Goal: Information Seeking & Learning: Learn about a topic

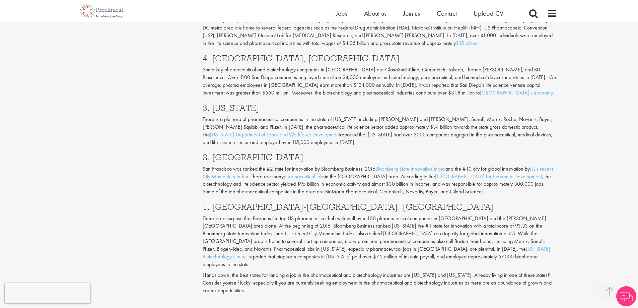
scroll to position [670, 0]
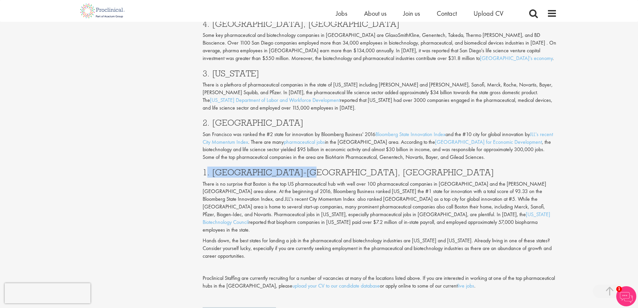
drag, startPoint x: 306, startPoint y: 141, endPoint x: 207, endPoint y: 140, distance: 99.1
click at [207, 168] on h3 "1. [GEOGRAPHIC_DATA]-[GEOGRAPHIC_DATA], [GEOGRAPHIC_DATA]" at bounding box center [380, 172] width 354 height 9
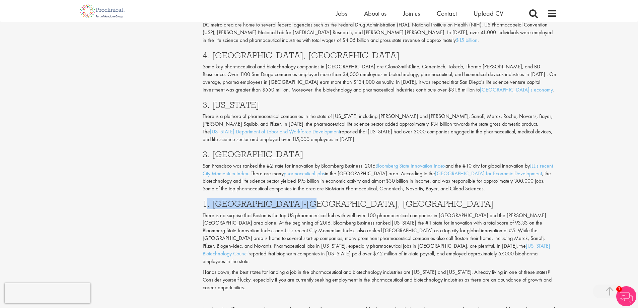
scroll to position [636, 0]
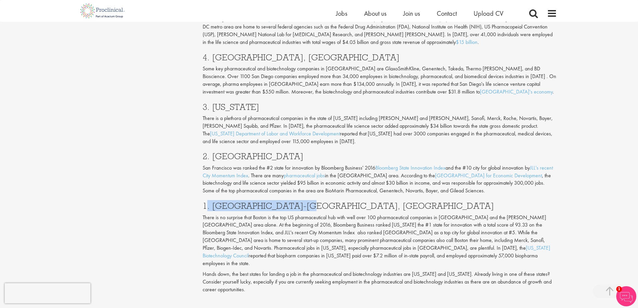
drag, startPoint x: 296, startPoint y: 121, endPoint x: 214, endPoint y: 122, distance: 82.7
click at [214, 152] on h3 "2. [GEOGRAPHIC_DATA]" at bounding box center [380, 156] width 354 height 9
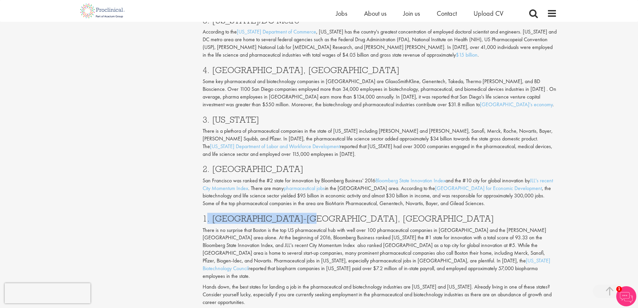
scroll to position [603, 0]
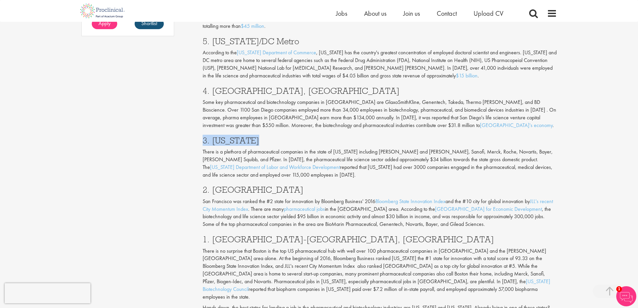
drag, startPoint x: 259, startPoint y: 106, endPoint x: 202, endPoint y: 103, distance: 57.0
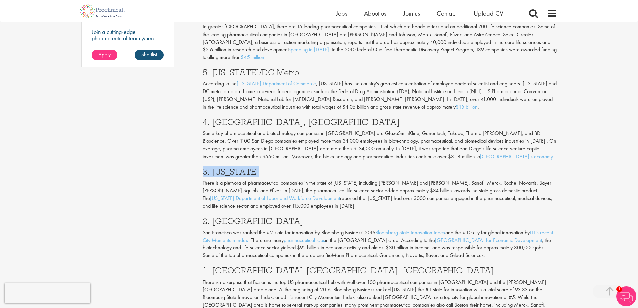
scroll to position [569, 0]
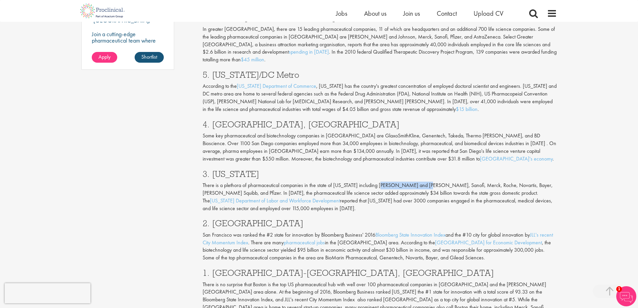
drag, startPoint x: 424, startPoint y: 152, endPoint x: 381, endPoint y: 155, distance: 43.0
click at [381, 181] on p "There is a plethora of pharmaceutical companies in the state of [US_STATE] incl…" at bounding box center [380, 196] width 354 height 30
click at [443, 169] on h3 "3. [US_STATE]" at bounding box center [380, 173] width 354 height 9
drag, startPoint x: 440, startPoint y: 150, endPoint x: 430, endPoint y: 150, distance: 10.4
click at [430, 181] on p "There is a plethora of pharmaceutical companies in the state of [US_STATE] incl…" at bounding box center [380, 196] width 354 height 30
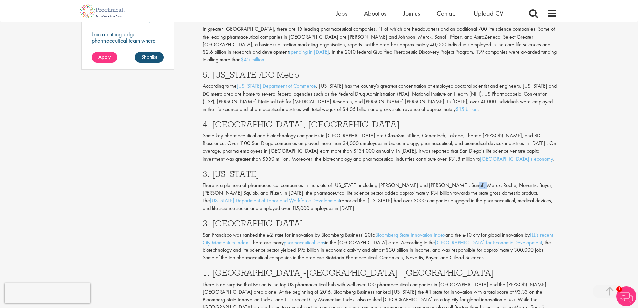
drag, startPoint x: 469, startPoint y: 151, endPoint x: 458, endPoint y: 152, distance: 11.5
click at [458, 181] on p "There is a plethora of pharmaceutical companies in the state of [US_STATE] incl…" at bounding box center [380, 196] width 354 height 30
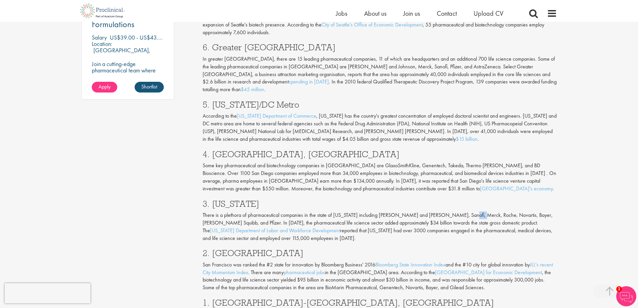
scroll to position [536, 0]
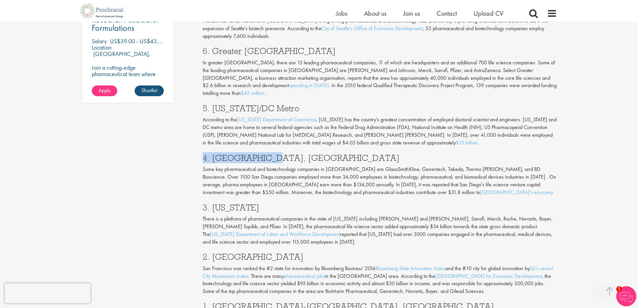
drag, startPoint x: 271, startPoint y: 127, endPoint x: 177, endPoint y: 125, distance: 94.1
click at [177, 125] on div "Content types Quizzes Blogs Guidebooks Videos Infographics Case studies Press r…" at bounding box center [319, 0] width 486 height 929
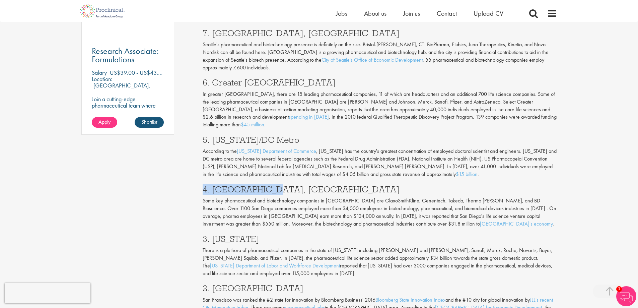
scroll to position [502, 0]
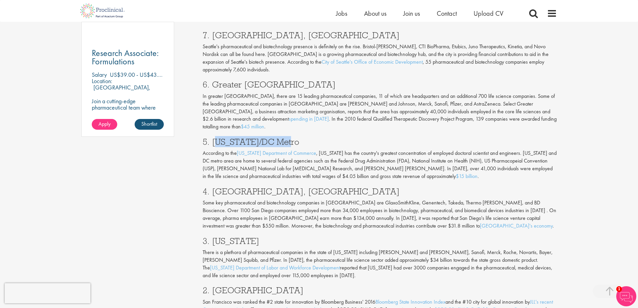
drag, startPoint x: 291, startPoint y: 109, endPoint x: 216, endPoint y: 112, distance: 74.7
click at [216, 137] on h3 "5. [US_STATE]/DC Metro" at bounding box center [380, 141] width 354 height 9
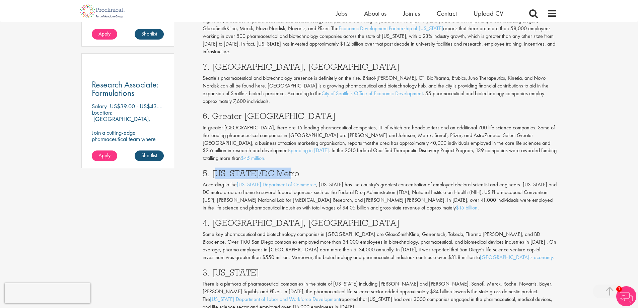
scroll to position [469, 0]
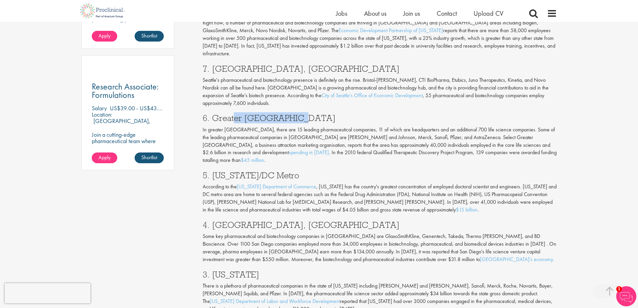
drag, startPoint x: 304, startPoint y: 94, endPoint x: 235, endPoint y: 88, distance: 68.6
click at [235, 114] on h3 "6. Greater [GEOGRAPHIC_DATA]" at bounding box center [380, 118] width 354 height 9
click at [303, 114] on h3 "6. Greater [GEOGRAPHIC_DATA]" at bounding box center [380, 118] width 354 height 9
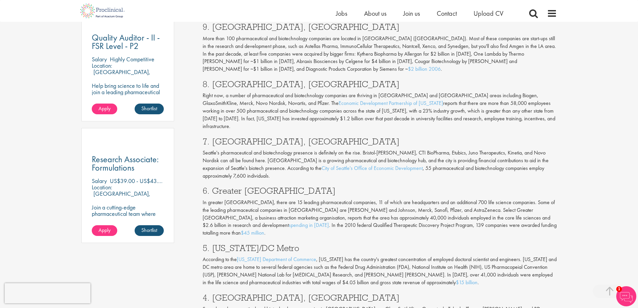
scroll to position [368, 0]
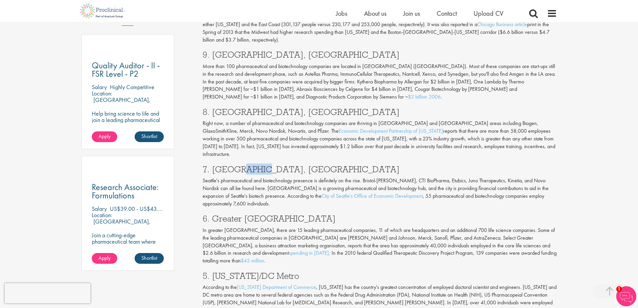
drag, startPoint x: 259, startPoint y: 133, endPoint x: 231, endPoint y: 136, distance: 27.2
click at [231, 136] on div "Looking for a job in the pharmaceutical and biotechnology industries or a regul…" at bounding box center [380, 259] width 364 height 683
click at [269, 129] on p "Right now, a number of pharmaceutical and biotechnology companies are thriving …" at bounding box center [380, 139] width 354 height 38
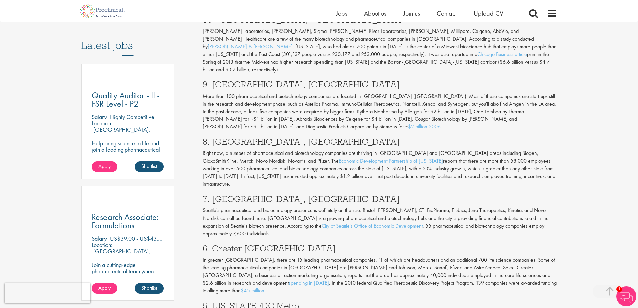
scroll to position [335, 0]
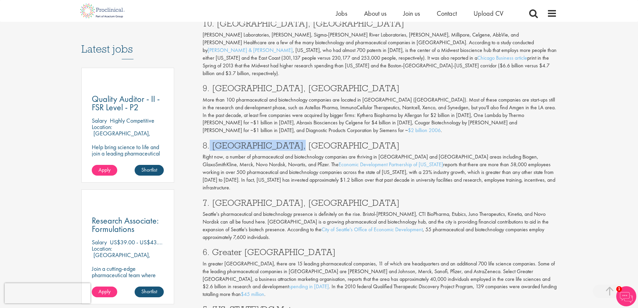
drag, startPoint x: 295, startPoint y: 118, endPoint x: 209, endPoint y: 120, distance: 86.4
click at [209, 141] on h3 "8. [GEOGRAPHIC_DATA], [GEOGRAPHIC_DATA]" at bounding box center [380, 145] width 354 height 9
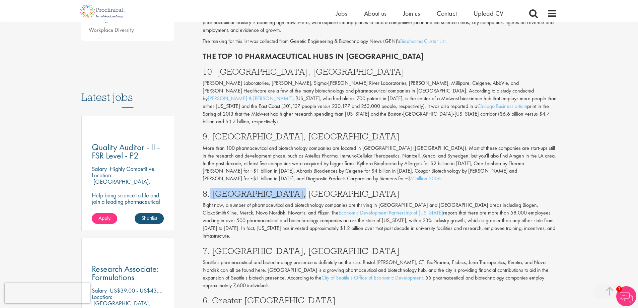
scroll to position [268, 0]
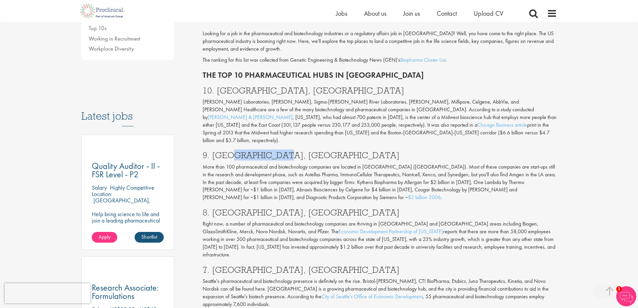
drag, startPoint x: 278, startPoint y: 126, endPoint x: 228, endPoint y: 121, distance: 49.8
drag, startPoint x: 259, startPoint y: 69, endPoint x: 223, endPoint y: 69, distance: 35.8
click at [223, 86] on h3 "10. [GEOGRAPHIC_DATA], [GEOGRAPHIC_DATA]" at bounding box center [380, 90] width 354 height 9
click at [312, 86] on h3 "10. [GEOGRAPHIC_DATA], [GEOGRAPHIC_DATA]" at bounding box center [380, 90] width 354 height 9
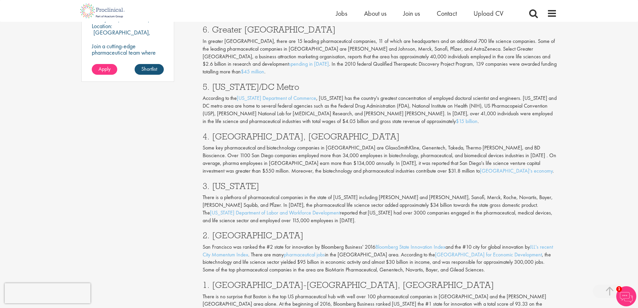
scroll to position [569, 0]
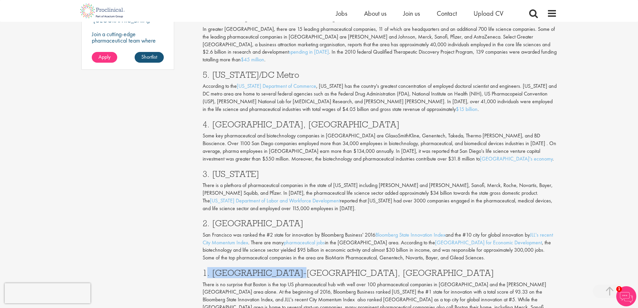
drag, startPoint x: 289, startPoint y: 238, endPoint x: 207, endPoint y: 244, distance: 81.9
click at [207, 268] on h3 "1. [GEOGRAPHIC_DATA]-[GEOGRAPHIC_DATA], [GEOGRAPHIC_DATA]" at bounding box center [380, 272] width 354 height 9
drag, startPoint x: 310, startPoint y: 184, endPoint x: 213, endPoint y: 189, distance: 97.2
click at [213, 189] on div "Looking for a job in the pharmaceutical and biotechnology industries or a regul…" at bounding box center [380, 58] width 364 height 683
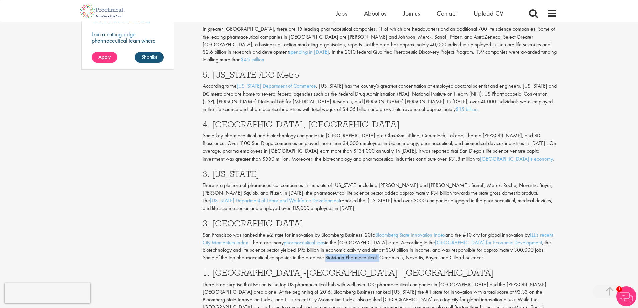
drag, startPoint x: 325, startPoint y: 224, endPoint x: 381, endPoint y: 222, distance: 56.3
click at [381, 231] on p "San Francisco was ranked the #2 state for innovation by Bloomberg Business' 201…" at bounding box center [380, 246] width 354 height 30
click at [379, 231] on p "San Francisco was ranked the #2 state for innovation by Bloomberg Business' 201…" at bounding box center [380, 246] width 354 height 30
drag, startPoint x: 379, startPoint y: 226, endPoint x: 326, endPoint y: 223, distance: 53.3
click at [326, 231] on p "San Francisco was ranked the #2 state for innovation by Bloomberg Business' 201…" at bounding box center [380, 246] width 354 height 30
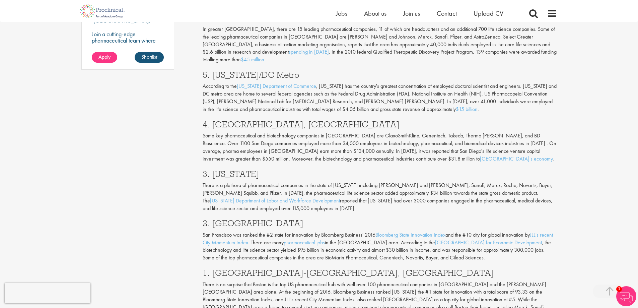
click at [485, 231] on p "San Francisco was ranked the #2 state for innovation by Bloomberg Business' 201…" at bounding box center [380, 246] width 354 height 30
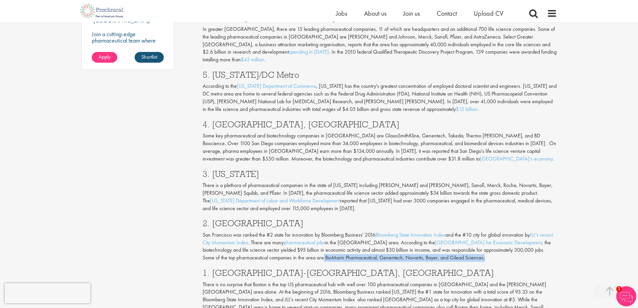
drag, startPoint x: 487, startPoint y: 224, endPoint x: 323, endPoint y: 224, distance: 163.8
click at [323, 231] on p "San Francisco was ranked the #2 state for innovation by Bloomberg Business' 201…" at bounding box center [380, 246] width 354 height 30
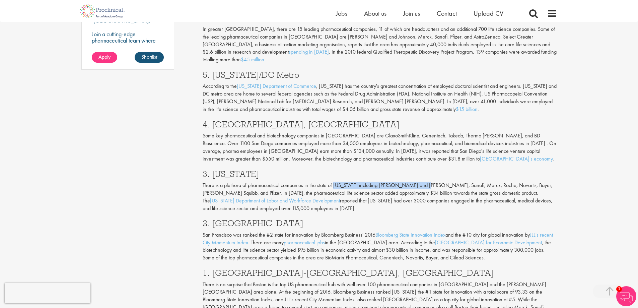
drag, startPoint x: 422, startPoint y: 151, endPoint x: 334, endPoint y: 153, distance: 88.1
click at [334, 181] on p "There is a plethora of pharmaceutical companies in the state of [US_STATE] incl…" at bounding box center [380, 196] width 354 height 30
click at [324, 181] on p "There is a plethora of pharmaceutical companies in the state of [US_STATE] incl…" at bounding box center [380, 196] width 354 height 30
drag, startPoint x: 380, startPoint y: 223, endPoint x: 324, endPoint y: 225, distance: 55.9
click at [324, 231] on p "San Francisco was ranked the #2 state for innovation by Bloomberg Business' 201…" at bounding box center [380, 246] width 354 height 30
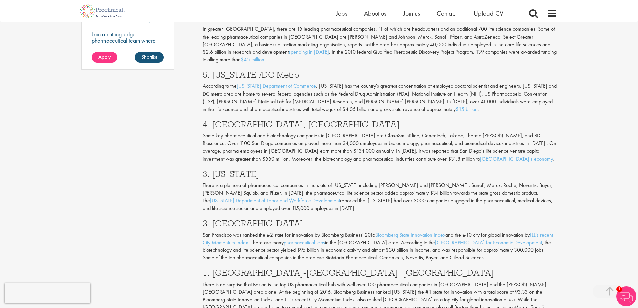
click at [326, 231] on div "Looking for a job in the pharmaceutical and biotechnology industries or a regul…" at bounding box center [380, 58] width 364 height 683
drag, startPoint x: 326, startPoint y: 222, endPoint x: 376, endPoint y: 224, distance: 49.9
click at [376, 231] on p "San Francisco was ranked the #2 state for innovation by Bloomberg Business' 201…" at bounding box center [380, 246] width 354 height 30
click at [393, 268] on h3 "1. [GEOGRAPHIC_DATA]-[GEOGRAPHIC_DATA], [GEOGRAPHIC_DATA]" at bounding box center [380, 272] width 354 height 9
drag, startPoint x: 439, startPoint y: 221, endPoint x: 419, endPoint y: 221, distance: 19.8
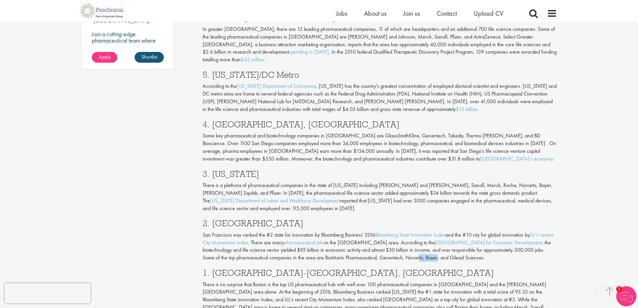
click at [419, 231] on p "San Francisco was ranked the #2 state for innovation by Bloomberg Business' 201…" at bounding box center [380, 246] width 354 height 30
drag, startPoint x: 484, startPoint y: 221, endPoint x: 448, endPoint y: 224, distance: 35.9
click at [448, 231] on p "San Francisco was ranked the #2 state for innovation by Bloomberg Business' 201…" at bounding box center [380, 246] width 354 height 30
click at [435, 268] on h3 "1. [GEOGRAPHIC_DATA]-[GEOGRAPHIC_DATA], [GEOGRAPHIC_DATA]" at bounding box center [380, 272] width 354 height 9
drag, startPoint x: 405, startPoint y: 223, endPoint x: 381, endPoint y: 224, distance: 23.5
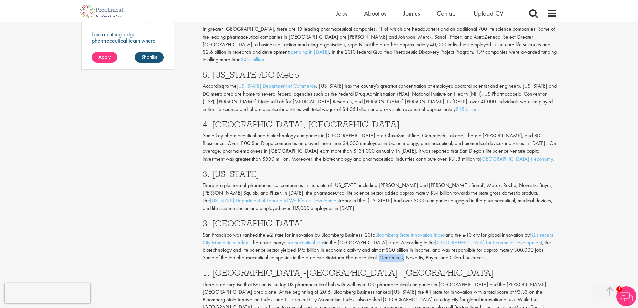
click at [381, 231] on p "San Francisco was ranked the #2 state for innovation by Bloomberg Business' 201…" at bounding box center [380, 246] width 354 height 30
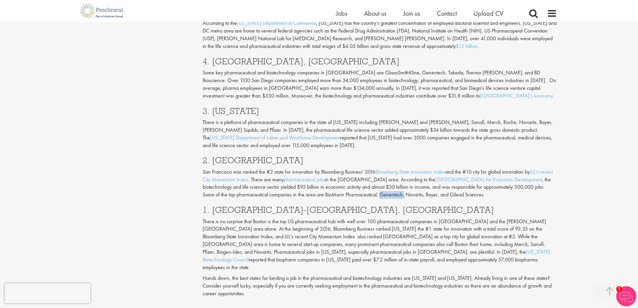
scroll to position [636, 0]
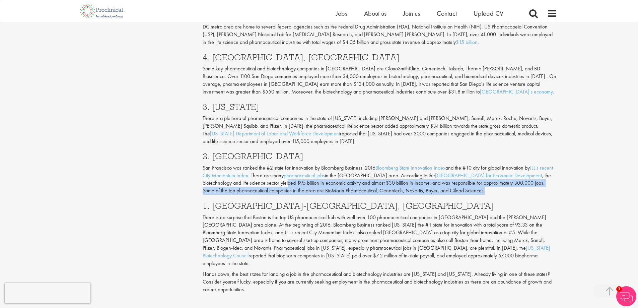
drag, startPoint x: 289, startPoint y: 148, endPoint x: 489, endPoint y: 158, distance: 200.9
click at [489, 164] on p "San Francisco was ranked the #2 state for innovation by Bloomberg Business' 201…" at bounding box center [380, 179] width 354 height 30
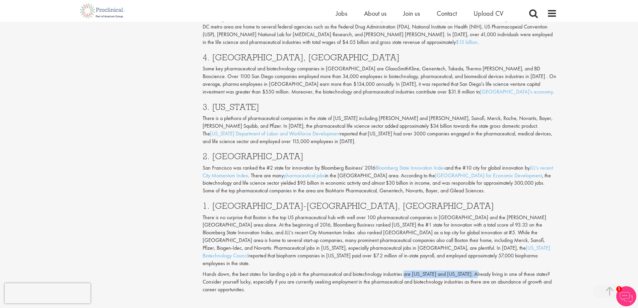
drag, startPoint x: 474, startPoint y: 233, endPoint x: 405, endPoint y: 232, distance: 69.0
click at [405, 270] on p "Hands down, the best states for landing a job in the pharmaceutical and biotech…" at bounding box center [380, 281] width 354 height 23
click at [323, 270] on p "Hands down, the best states for landing a job in the pharmaceutical and biotech…" at bounding box center [380, 281] width 354 height 23
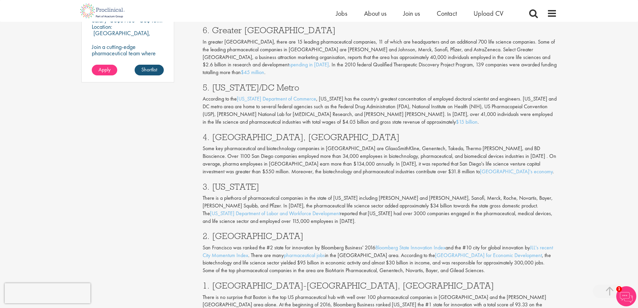
scroll to position [536, 0]
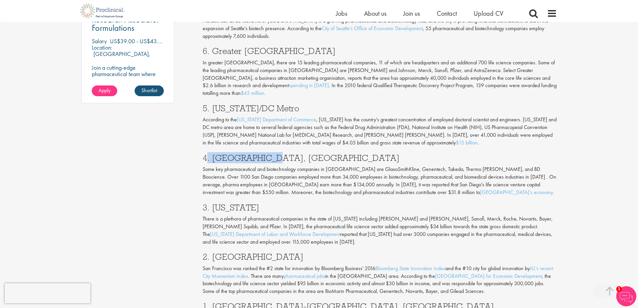
drag, startPoint x: 273, startPoint y: 127, endPoint x: 208, endPoint y: 126, distance: 64.3
click at [208, 153] on h3 "4. [GEOGRAPHIC_DATA], [GEOGRAPHIC_DATA]" at bounding box center [380, 157] width 354 height 9
click at [278, 153] on h3 "4. [GEOGRAPHIC_DATA], [GEOGRAPHIC_DATA]" at bounding box center [380, 157] width 354 height 9
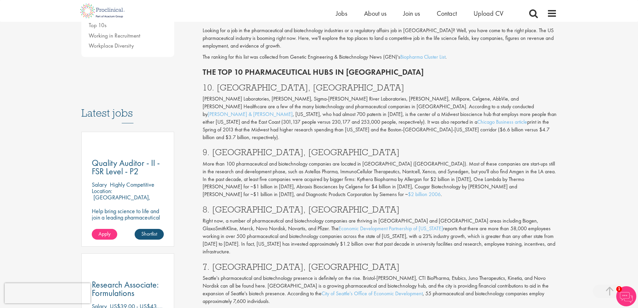
scroll to position [268, 0]
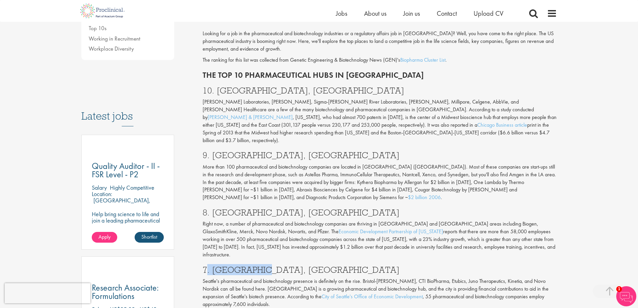
drag, startPoint x: 262, startPoint y: 246, endPoint x: 206, endPoint y: 246, distance: 56.3
click at [206, 265] on h3 "7. [GEOGRAPHIC_DATA], [GEOGRAPHIC_DATA]" at bounding box center [380, 269] width 354 height 9
drag, startPoint x: 281, startPoint y: 128, endPoint x: 202, endPoint y: 130, distance: 78.4
click at [202, 130] on div "Top 10 Pharmaceutical Hubs in the [GEOGRAPHIC_DATA] Author: [PERSON_NAME] Posti…" at bounding box center [380, 268] width 364 height 922
drag, startPoint x: 349, startPoint y: 166, endPoint x: 301, endPoint y: 165, distance: 47.2
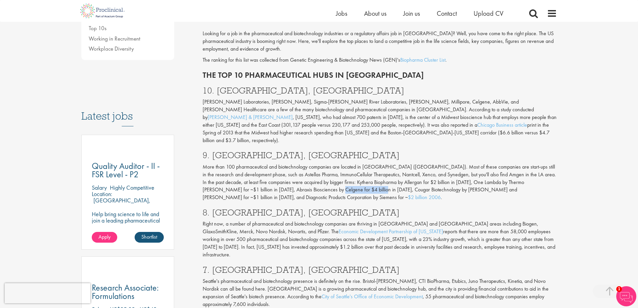
click at [301, 165] on p "More than 100 pharmaceutical and biotechnology companies are located in [GEOGRA…" at bounding box center [380, 182] width 354 height 38
click at [379, 163] on p "More than 100 pharmaceutical and biotechnology companies are located in [GEOGRA…" at bounding box center [380, 182] width 354 height 38
drag, startPoint x: 262, startPoint y: 73, endPoint x: 205, endPoint y: 72, distance: 56.9
click at [205, 86] on h3 "10. [GEOGRAPHIC_DATA], [GEOGRAPHIC_DATA]" at bounding box center [380, 90] width 354 height 9
click at [298, 86] on h3 "10. [GEOGRAPHIC_DATA], [GEOGRAPHIC_DATA]" at bounding box center [380, 90] width 354 height 9
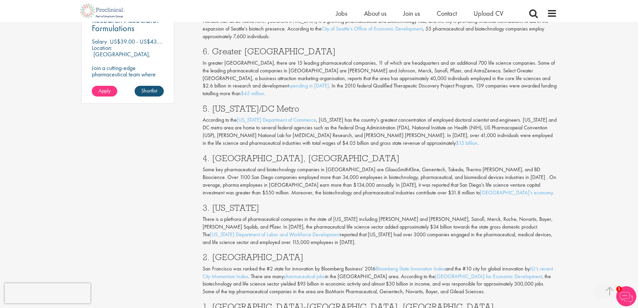
scroll to position [536, 0]
drag, startPoint x: 304, startPoint y: 271, endPoint x: 208, endPoint y: 272, distance: 96.1
click at [208, 302] on h3 "1. [GEOGRAPHIC_DATA]-[GEOGRAPHIC_DATA], [GEOGRAPHIC_DATA]" at bounding box center [380, 306] width 354 height 9
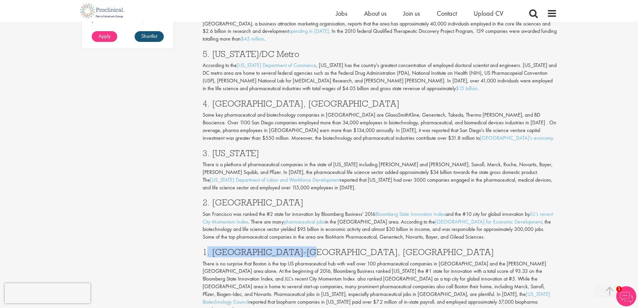
scroll to position [569, 0]
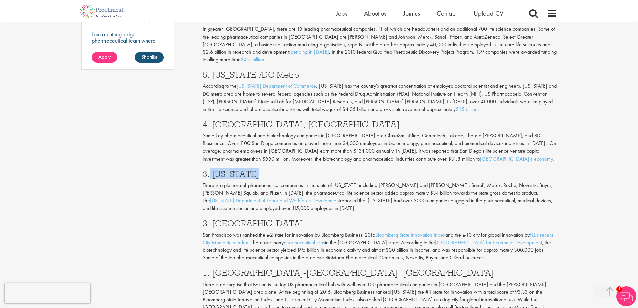
drag, startPoint x: 259, startPoint y: 140, endPoint x: 209, endPoint y: 138, distance: 49.6
click at [209, 169] on h3 "3. [US_STATE]" at bounding box center [380, 173] width 354 height 9
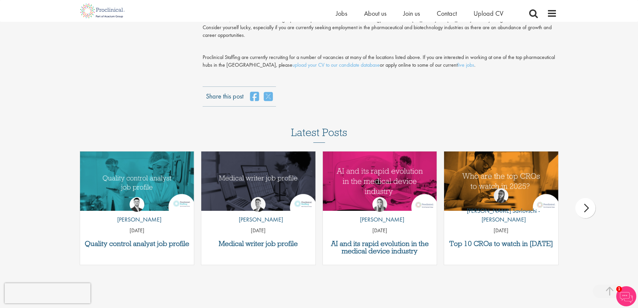
scroll to position [904, 0]
